Goal: Information Seeking & Learning: Learn about a topic

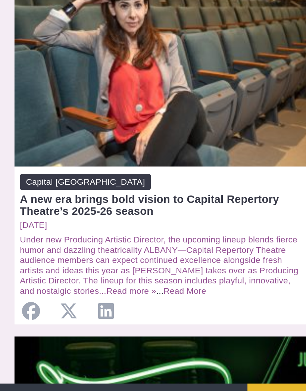
click at [122, 306] on link "Read More" at bounding box center [114, 309] width 26 height 6
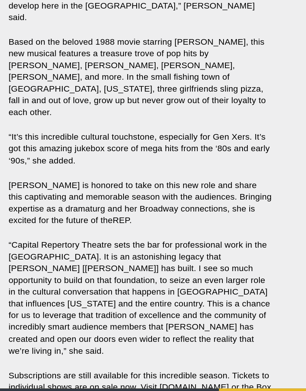
scroll to position [1159, 0]
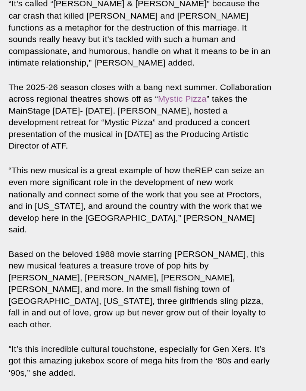
click at [155, 174] on p "Based on the beloved 1988 movie starring [PERSON_NAME], this new musical featur…" at bounding box center [98, 203] width 185 height 58
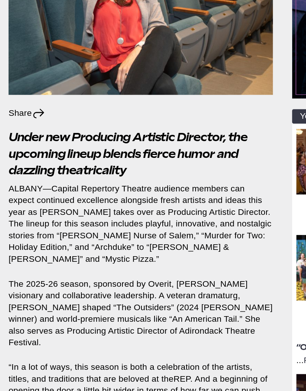
scroll to position [0, 0]
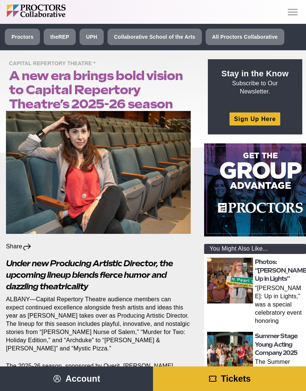
click at [290, 13] on icon "Main site navigation and header" at bounding box center [292, 12] width 13 height 13
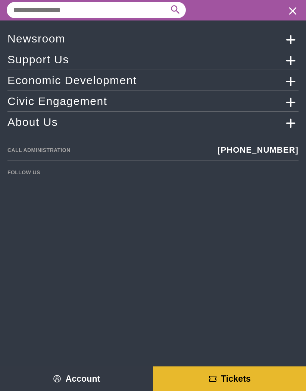
click at [287, 81] on icon "Main site navigation and header" at bounding box center [291, 80] width 22 height 13
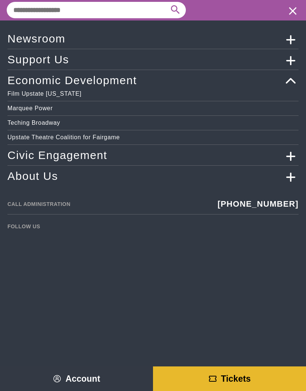
click at [289, 157] on icon "Main site navigation and header" at bounding box center [291, 155] width 22 height 13
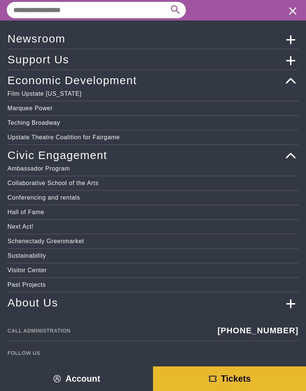
click at [170, 211] on link "Hall of Fame" at bounding box center [152, 212] width 291 height 7
click at [30, 214] on link "Hall of Fame" at bounding box center [152, 212] width 291 height 7
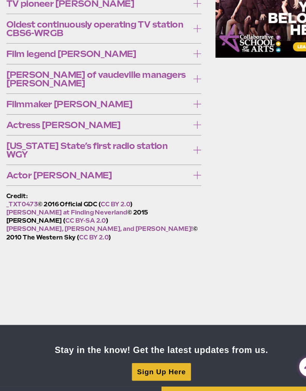
scroll to position [484, 0]
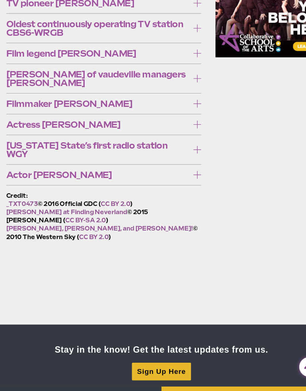
click at [76, 162] on span "Actor [PERSON_NAME]" at bounding box center [92, 166] width 173 height 8
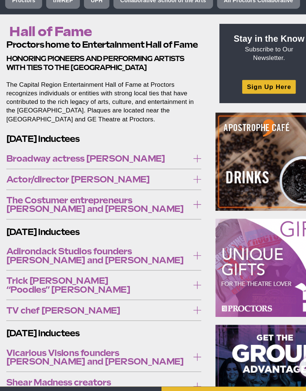
scroll to position [0, 0]
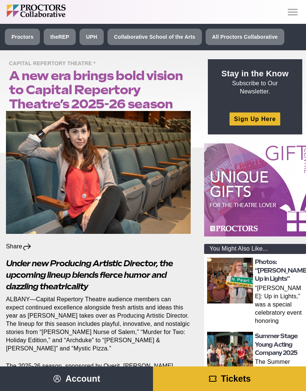
click at [293, 12] on icon "Main site navigation and header" at bounding box center [292, 12] width 13 height 13
